Goal: Communication & Community: Answer question/provide support

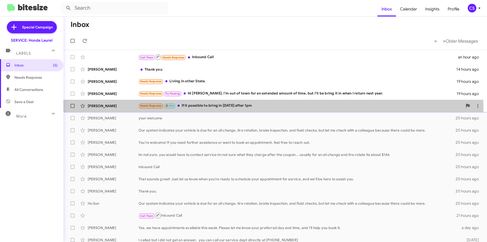
click at [252, 109] on div "Needs Response 🔥 Hot If it possible to bring in [DATE] after 1pm" at bounding box center [300, 106] width 324 height 6
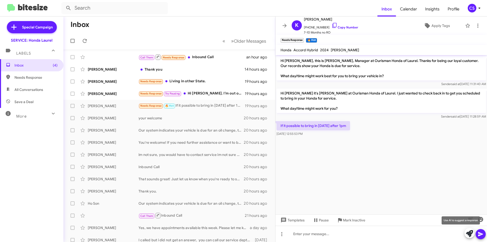
click at [469, 233] on icon at bounding box center [469, 233] width 7 height 7
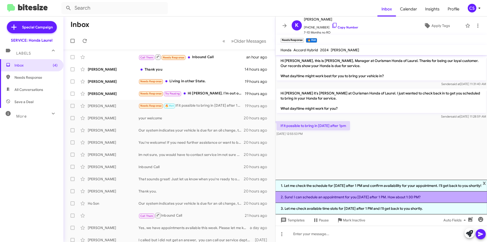
click at [352, 197] on li "2. Sure! I can schedule an appointment for you [DATE] after 1 PM. How about 1:3…" at bounding box center [381, 196] width 212 height 11
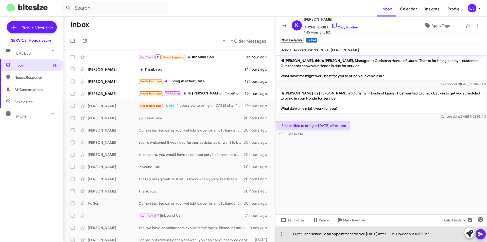
drag, startPoint x: 431, startPoint y: 234, endPoint x: 399, endPoint y: 234, distance: 32.0
click at [400, 234] on div "Sure! I can schedule an appointment for you [DATE] after 1 PM. How about 1:30 P…" at bounding box center [381, 233] width 212 height 16
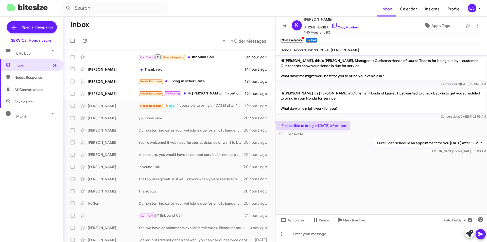
click at [303, 37] on span "×" at bounding box center [303, 38] width 4 height 6
click at [291, 37] on span "×" at bounding box center [291, 38] width 4 height 6
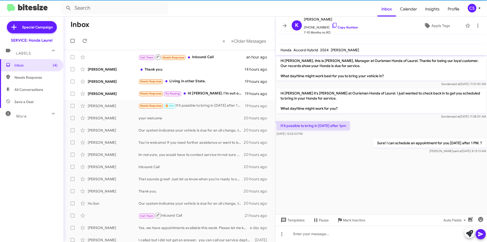
drag, startPoint x: 287, startPoint y: 27, endPoint x: 278, endPoint y: 35, distance: 12.0
click at [287, 27] on icon at bounding box center [285, 26] width 6 height 6
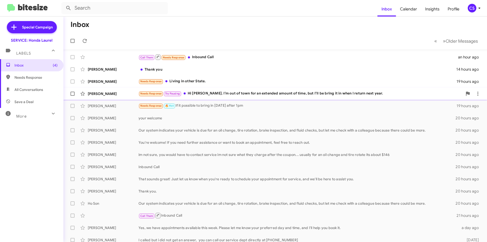
click at [235, 89] on div "[PERSON_NAME] Needs Response Try Pausing Hi [PERSON_NAME]. I’m out of town for …" at bounding box center [274, 94] width 415 height 10
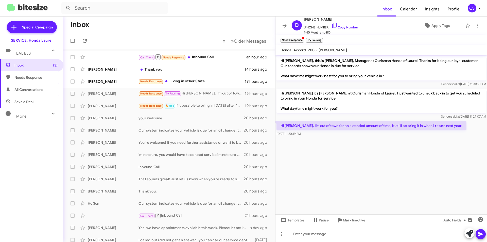
click at [303, 37] on span "×" at bounding box center [303, 38] width 4 height 6
drag, startPoint x: 295, startPoint y: 38, endPoint x: 294, endPoint y: 36, distance: 2.6
click at [295, 38] on span "×" at bounding box center [295, 38] width 3 height 6
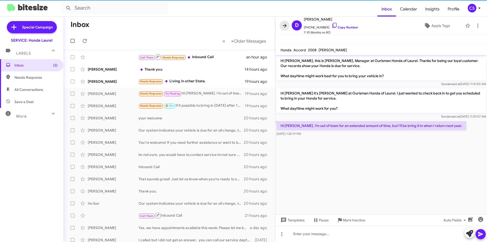
click at [283, 26] on icon at bounding box center [285, 26] width 6 height 6
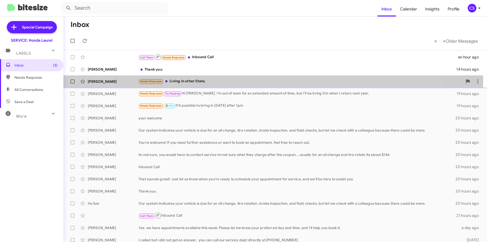
click at [206, 79] on div "Needs Response Living in other State." at bounding box center [300, 81] width 324 height 6
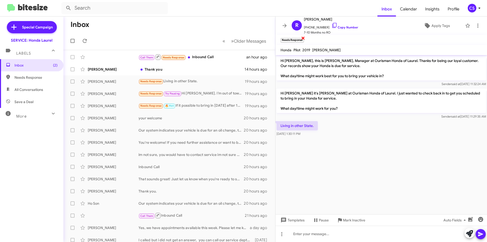
click at [302, 38] on span "×" at bounding box center [303, 38] width 4 height 6
click at [475, 23] on icon at bounding box center [478, 26] width 6 height 6
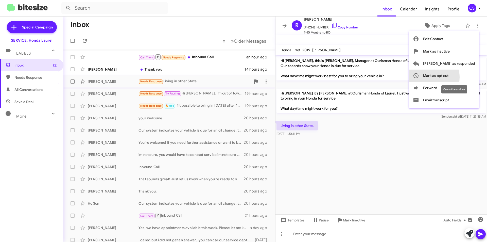
click at [448, 77] on span "Mark as opt out" at bounding box center [435, 75] width 25 height 12
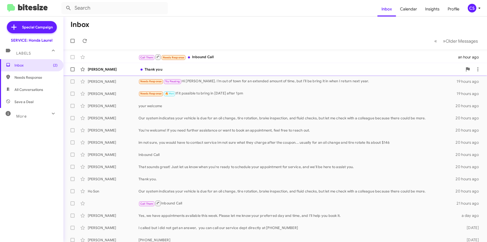
click at [198, 65] on div "[PERSON_NAME] Thank you 14 hours ago" at bounding box center [274, 69] width 415 height 10
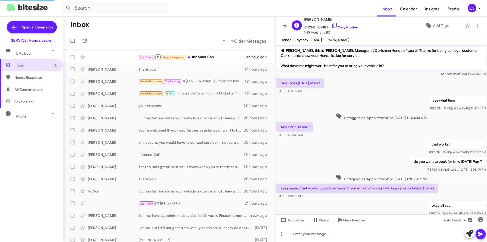
scroll to position [45, 0]
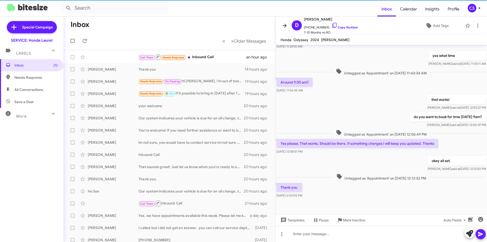
drag, startPoint x: 285, startPoint y: 26, endPoint x: 276, endPoint y: 34, distance: 11.9
click at [285, 26] on icon at bounding box center [285, 26] width 6 height 6
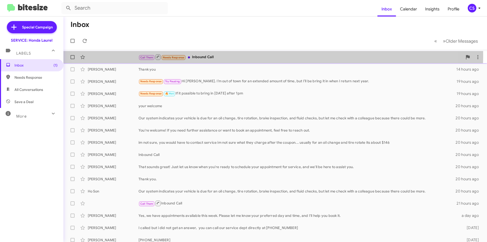
click at [245, 56] on div "Call Them Needs Response Inbound Call" at bounding box center [300, 57] width 324 height 6
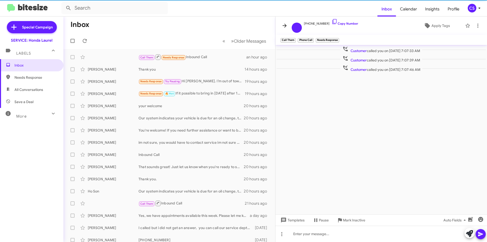
drag, startPoint x: 287, startPoint y: 26, endPoint x: 267, endPoint y: 29, distance: 19.9
click at [287, 26] on icon at bounding box center [285, 26] width 6 height 6
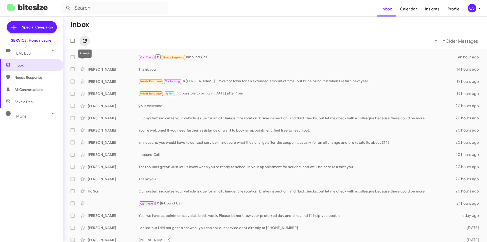
click at [83, 38] on button at bounding box center [85, 41] width 10 height 10
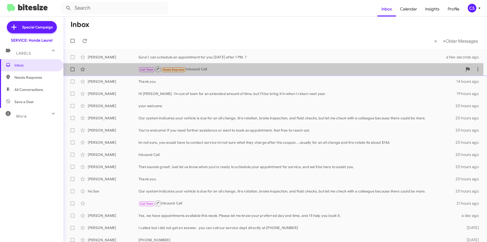
click at [203, 66] on div "Call Them Needs Response Inbound Call an hour ago" at bounding box center [274, 69] width 415 height 10
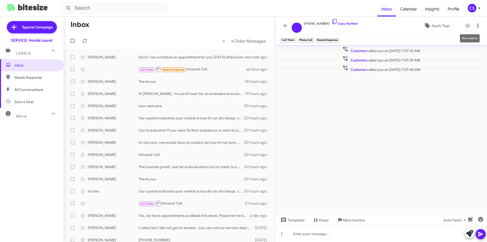
click at [480, 24] on icon at bounding box center [478, 26] width 6 height 6
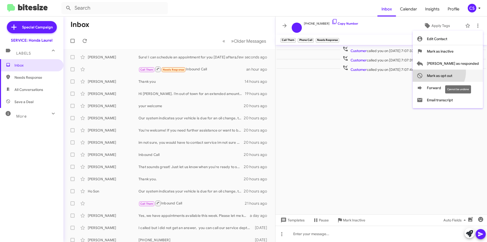
click at [452, 72] on span "Mark as opt out" at bounding box center [439, 75] width 25 height 12
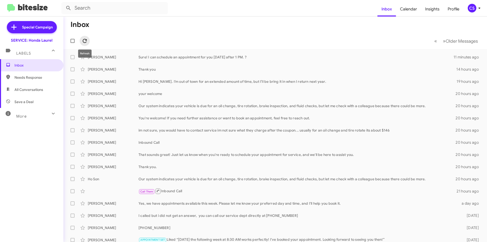
click at [83, 43] on icon at bounding box center [85, 41] width 6 height 6
